Goal: Task Accomplishment & Management: Manage account settings

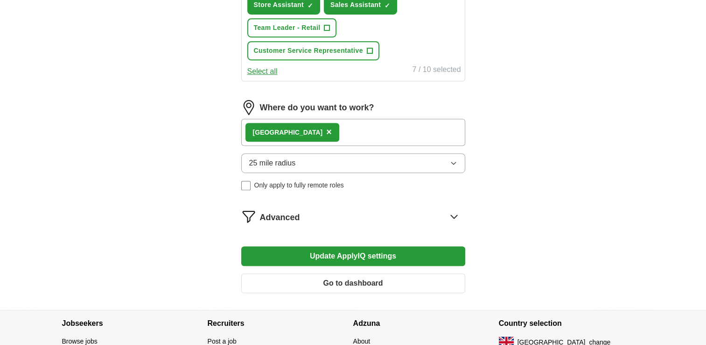
scroll to position [456, 0]
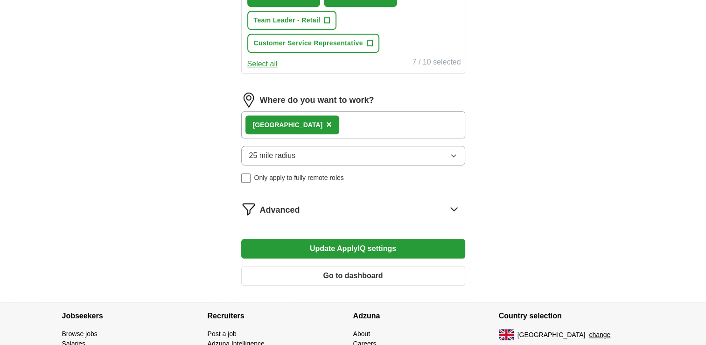
click at [394, 246] on button "Update ApplyIQ settings" at bounding box center [353, 249] width 224 height 20
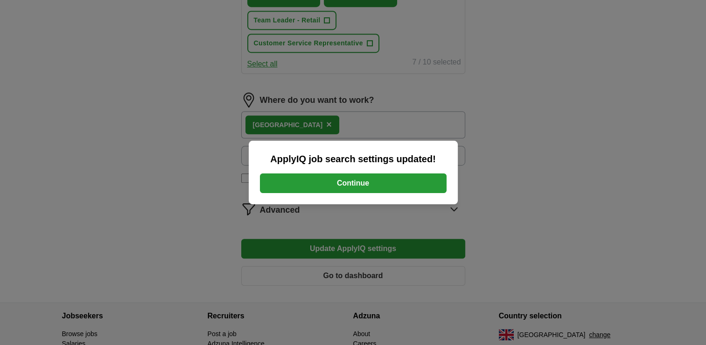
click at [361, 179] on button "Continue" at bounding box center [353, 183] width 187 height 20
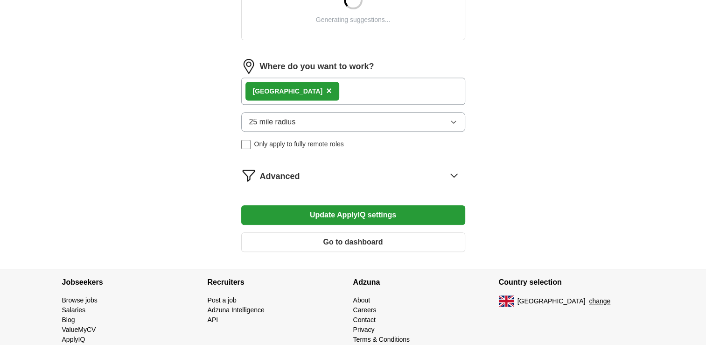
scroll to position [412, 0]
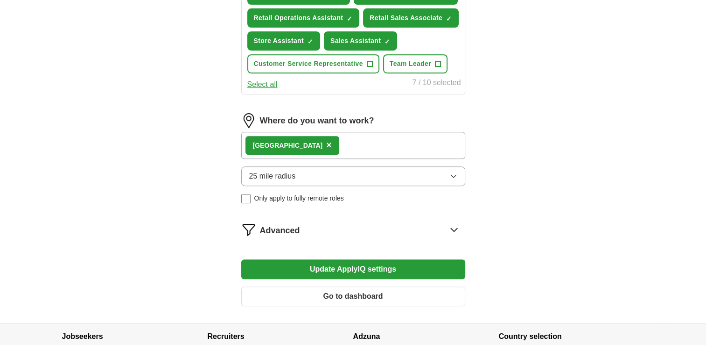
click at [307, 144] on div "Derby ×" at bounding box center [353, 145] width 224 height 27
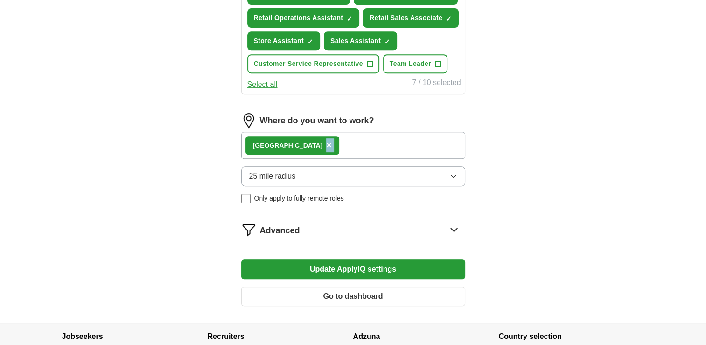
click at [307, 144] on div "Derby ×" at bounding box center [353, 145] width 224 height 27
click at [367, 293] on button "Go to dashboard" at bounding box center [353, 296] width 224 height 20
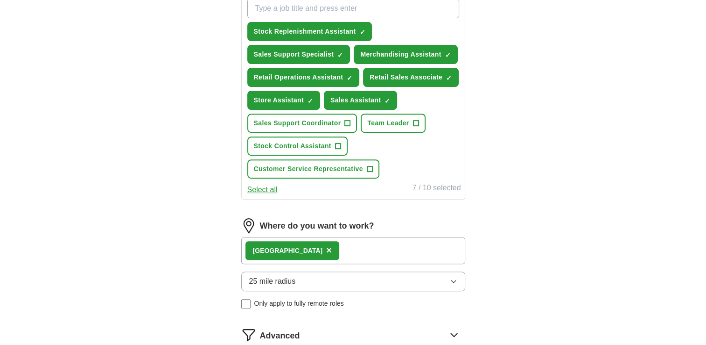
scroll to position [348, 0]
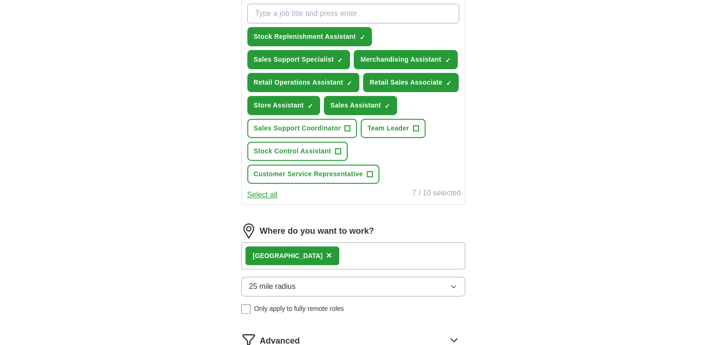
click at [326, 250] on span "×" at bounding box center [329, 255] width 6 height 10
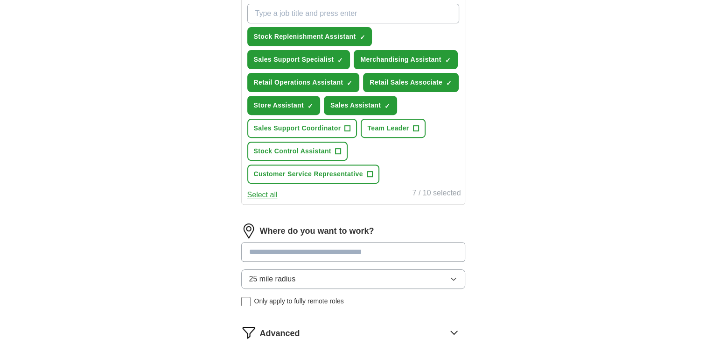
click at [291, 250] on input at bounding box center [353, 252] width 224 height 20
type input "****"
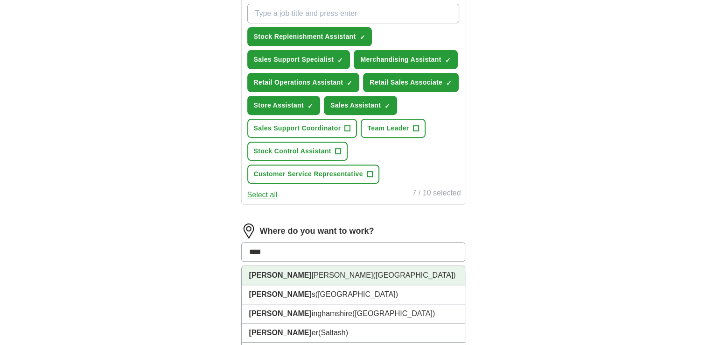
click at [373, 271] on span "([GEOGRAPHIC_DATA])" at bounding box center [414, 275] width 83 height 8
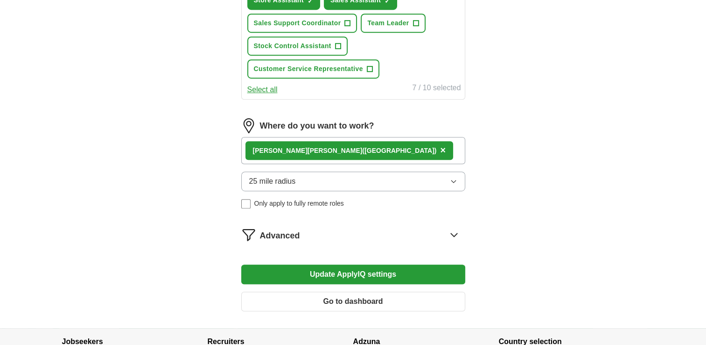
scroll to position [461, 0]
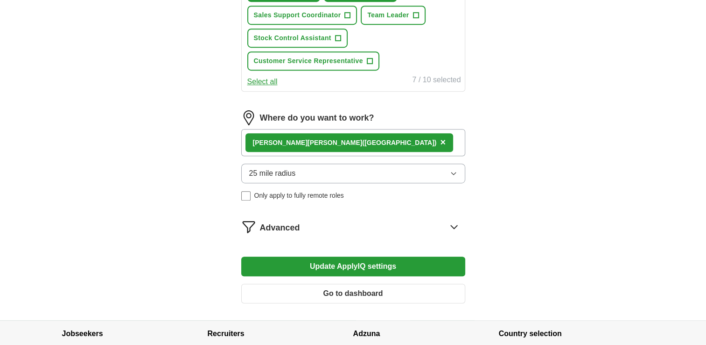
click at [442, 225] on div "Advanced" at bounding box center [362, 226] width 205 height 15
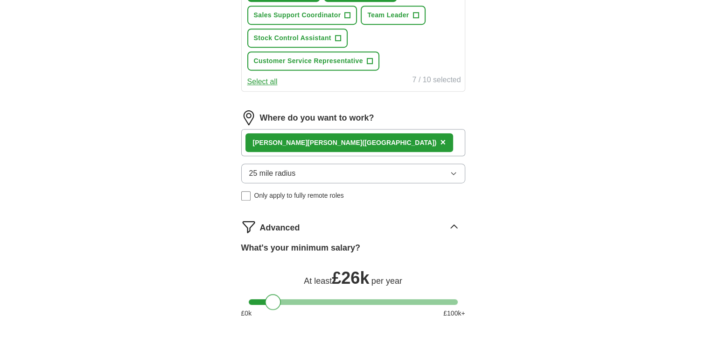
drag, startPoint x: 259, startPoint y: 297, endPoint x: 274, endPoint y: 298, distance: 15.9
click at [274, 298] on div at bounding box center [273, 302] width 16 height 16
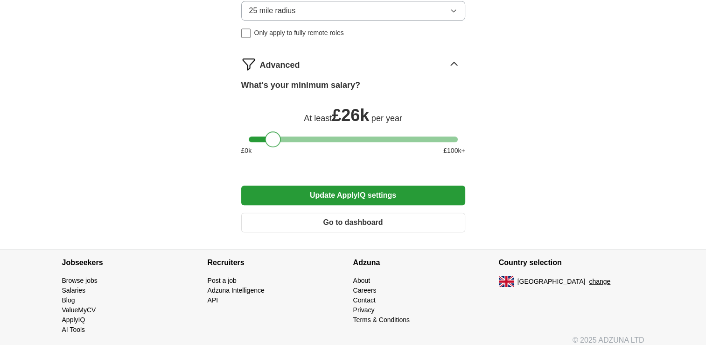
scroll to position [626, 0]
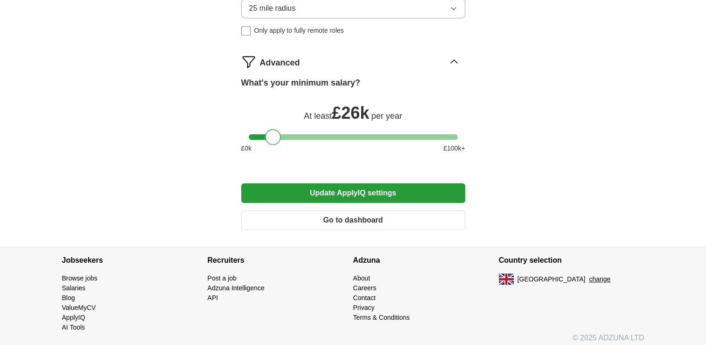
click at [342, 188] on button "Update ApplyIQ settings" at bounding box center [353, 193] width 224 height 20
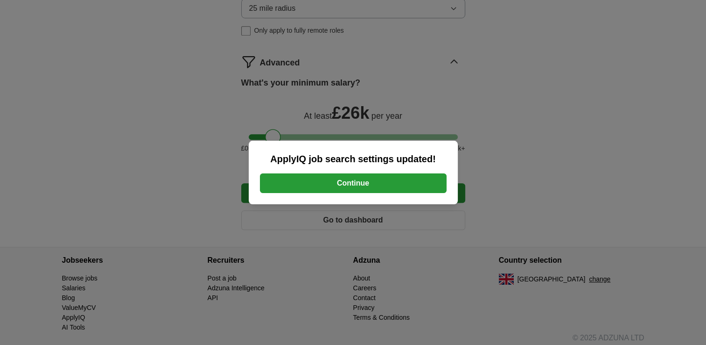
click at [362, 182] on button "Continue" at bounding box center [353, 183] width 187 height 20
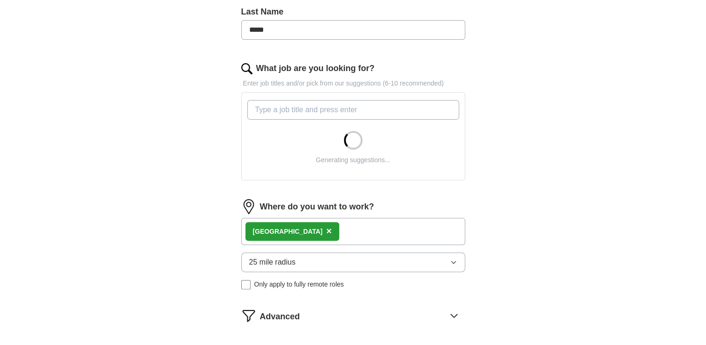
scroll to position [259, 0]
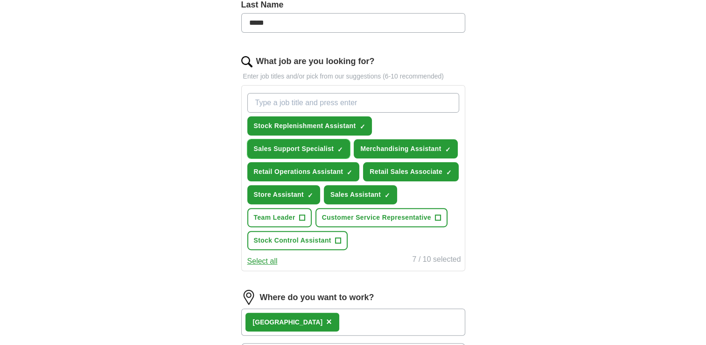
click at [0, 0] on span "×" at bounding box center [0, 0] width 0 height 0
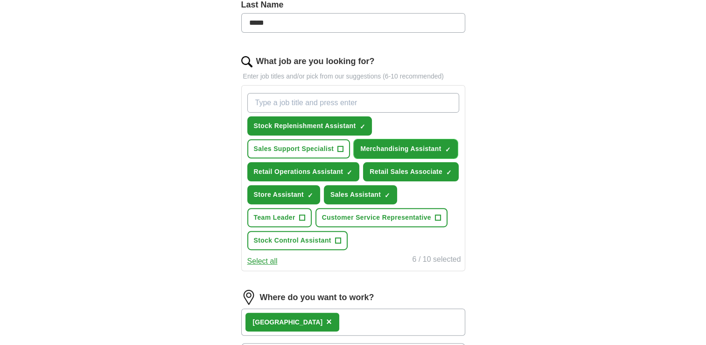
click at [0, 0] on span "×" at bounding box center [0, 0] width 0 height 0
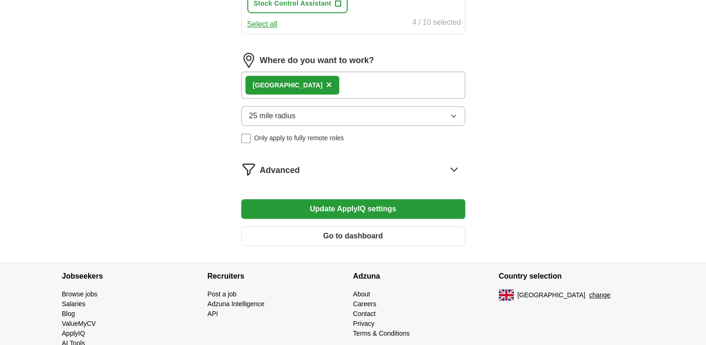
scroll to position [496, 0]
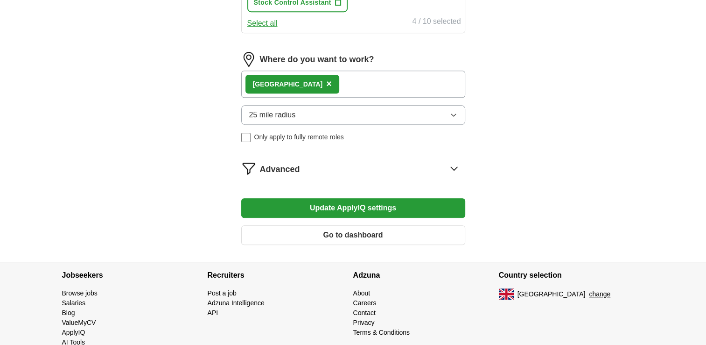
click at [375, 203] on button "Update ApplyIQ settings" at bounding box center [353, 208] width 224 height 20
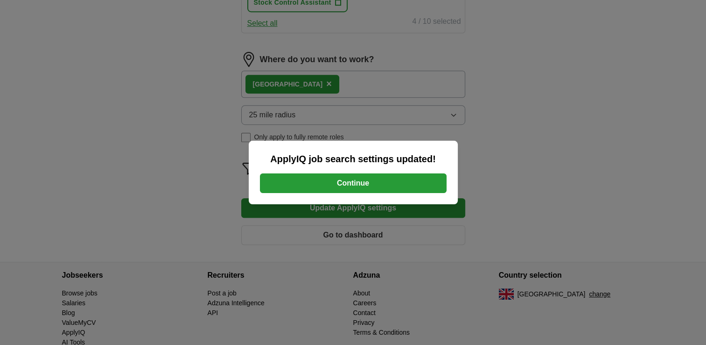
click at [364, 179] on button "Continue" at bounding box center [353, 183] width 187 height 20
